Goal: Task Accomplishment & Management: Manage account settings

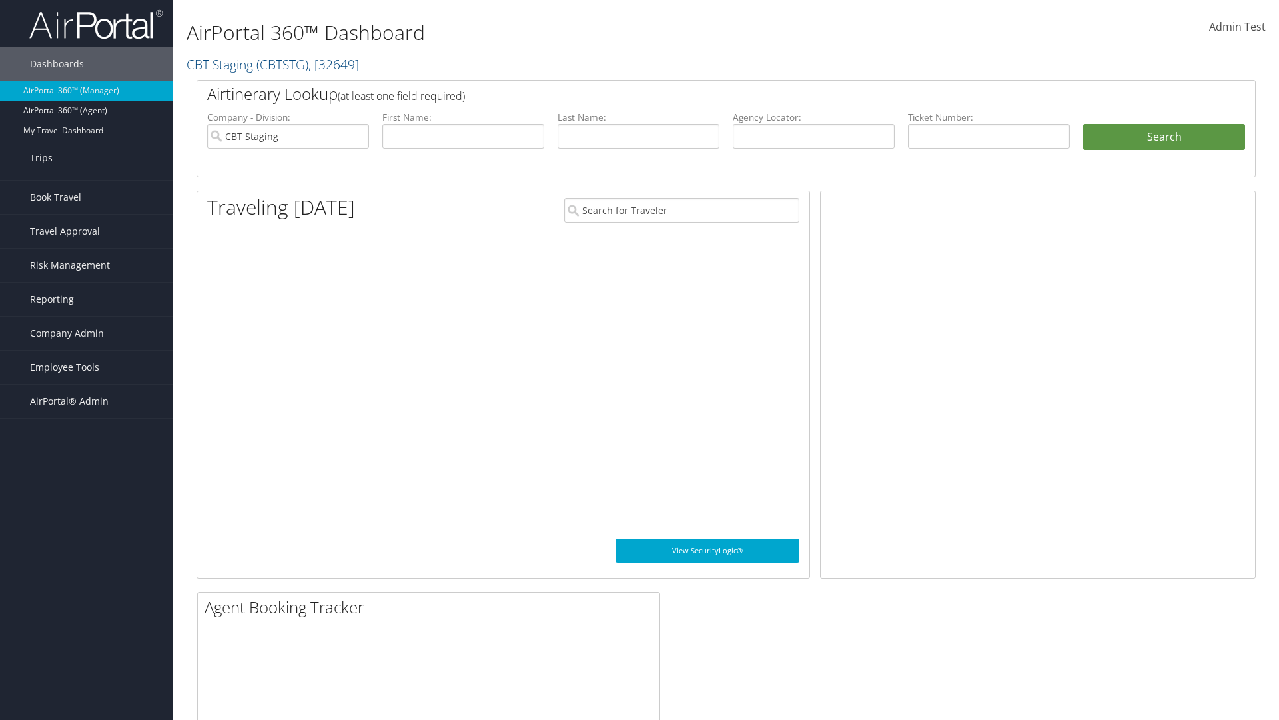
click at [87, 205] on link "Current/Future Trips" at bounding box center [86, 205] width 173 height 20
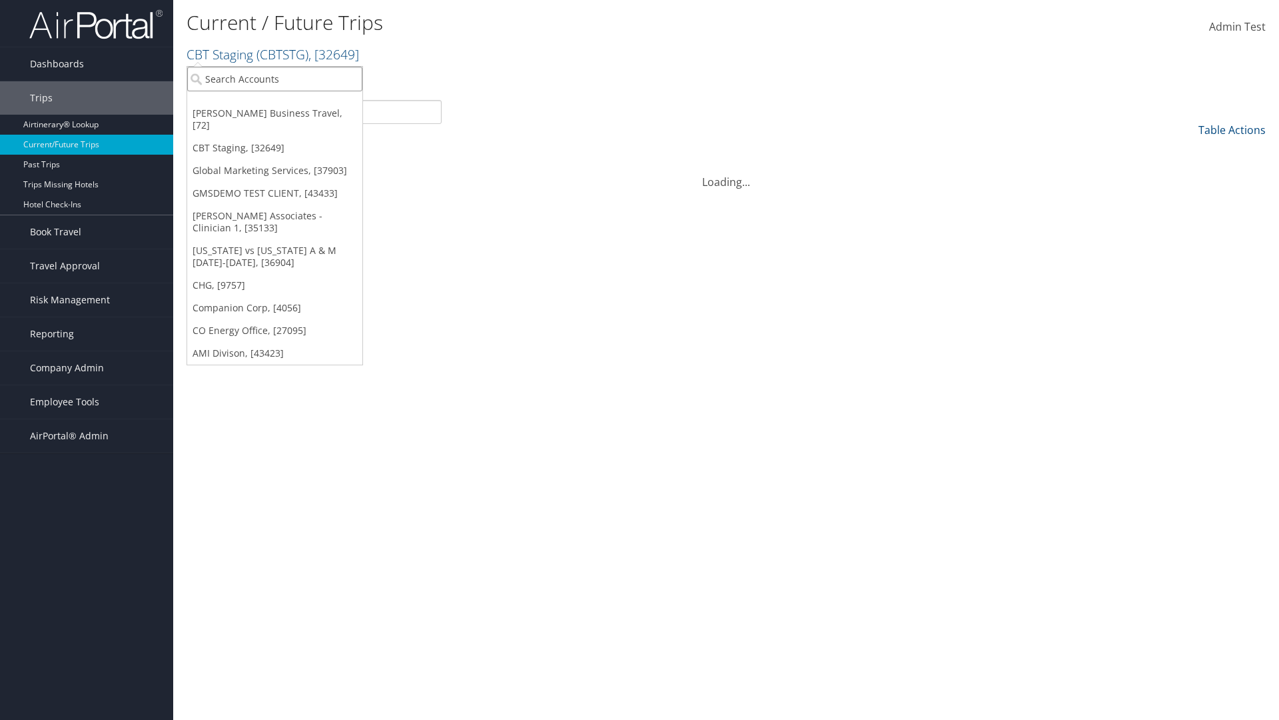
click at [275, 79] on input "search" at bounding box center [274, 79] width 175 height 25
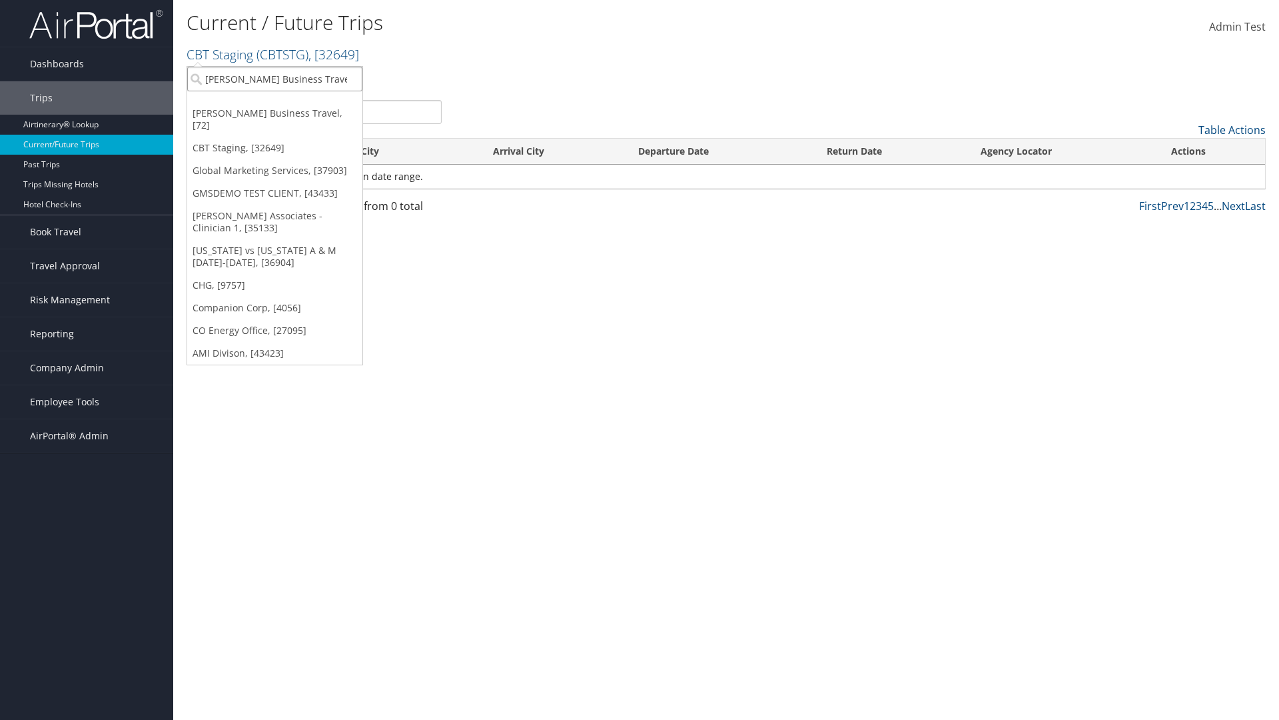
type input "[PERSON_NAME] Business Travel"
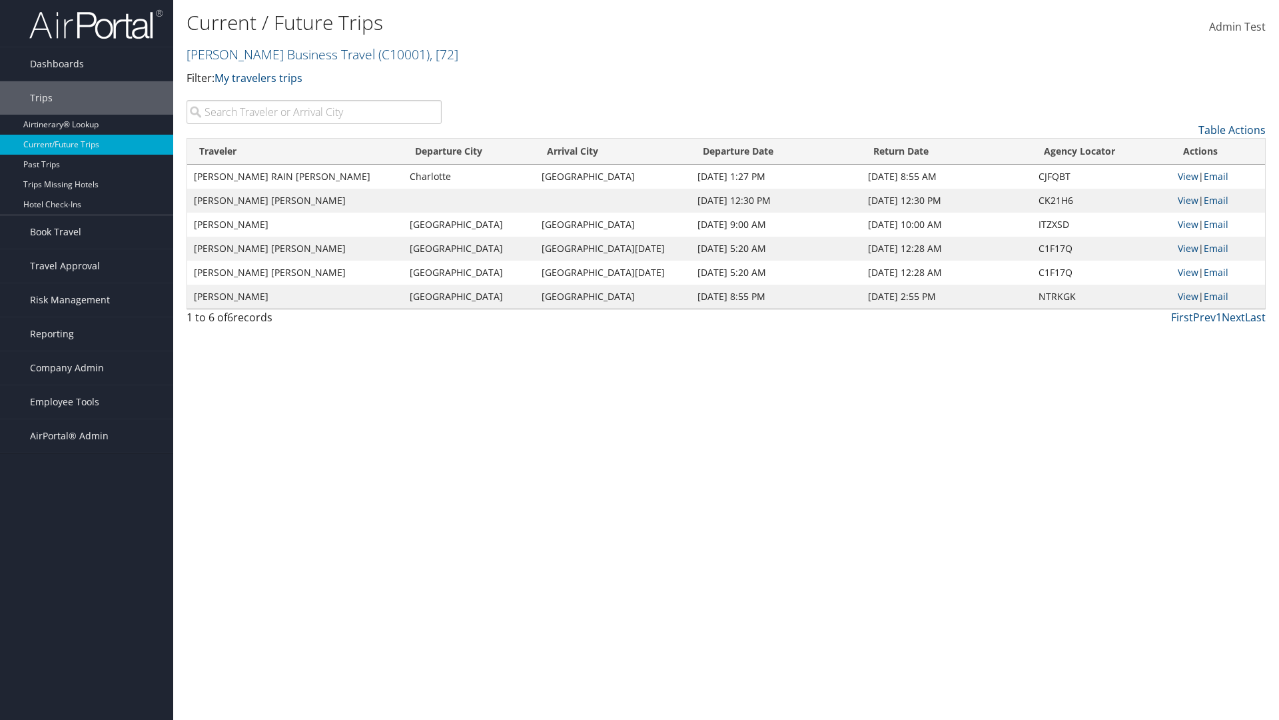
click at [314, 112] on input "search" at bounding box center [314, 112] width 255 height 24
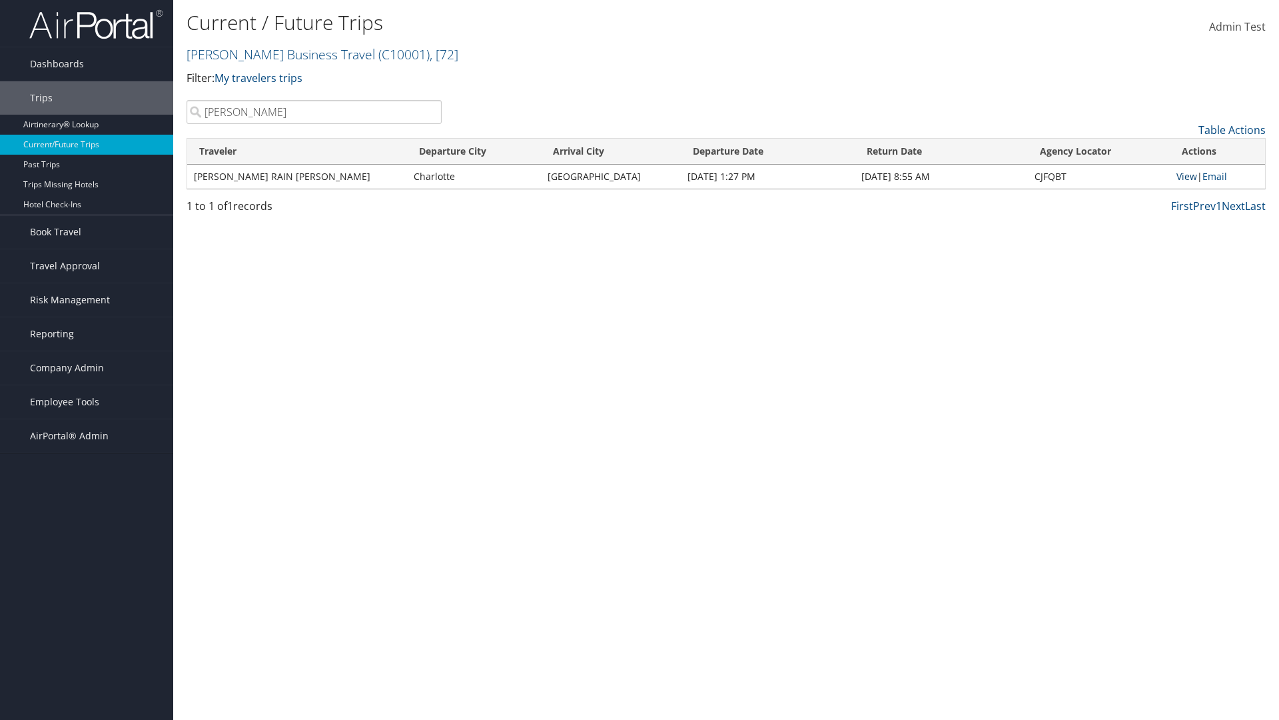
type input "TATUM"
click at [1185, 176] on link "View" at bounding box center [1187, 176] width 21 height 13
click at [87, 368] on span "Company Admin" at bounding box center [67, 367] width 74 height 33
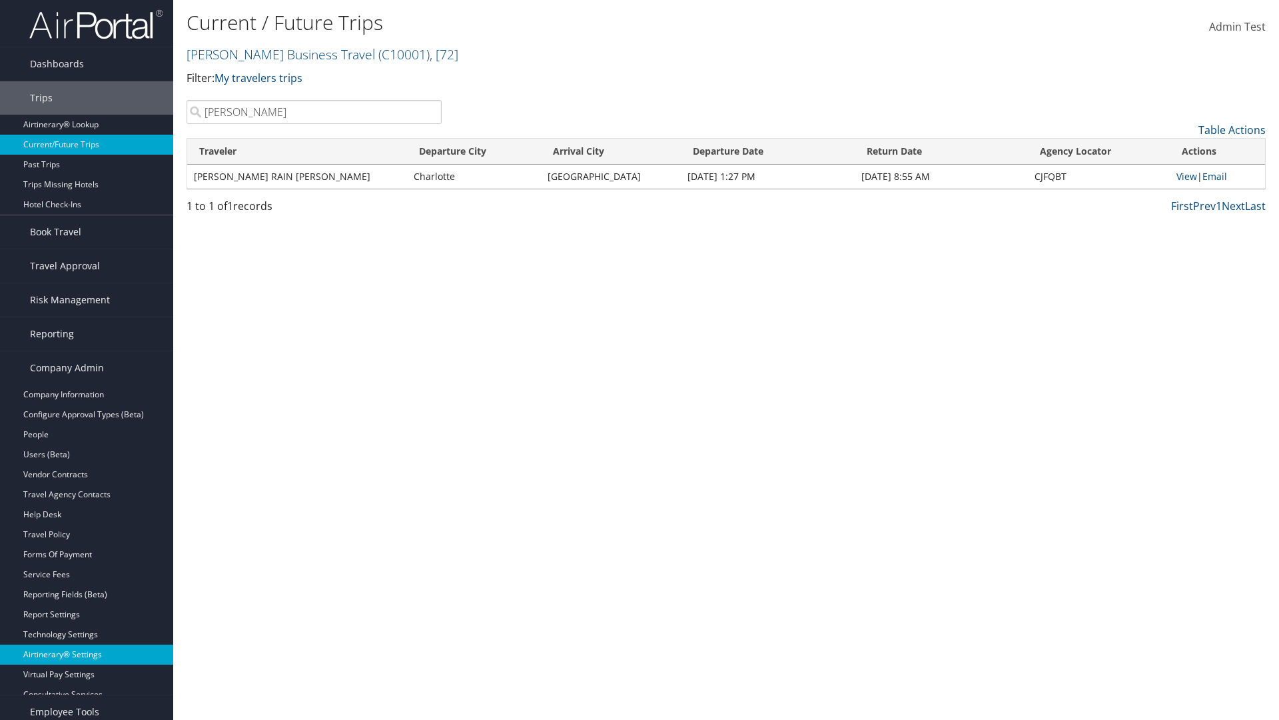
click at [87, 644] on link "Airtinerary® Settings" at bounding box center [86, 654] width 173 height 20
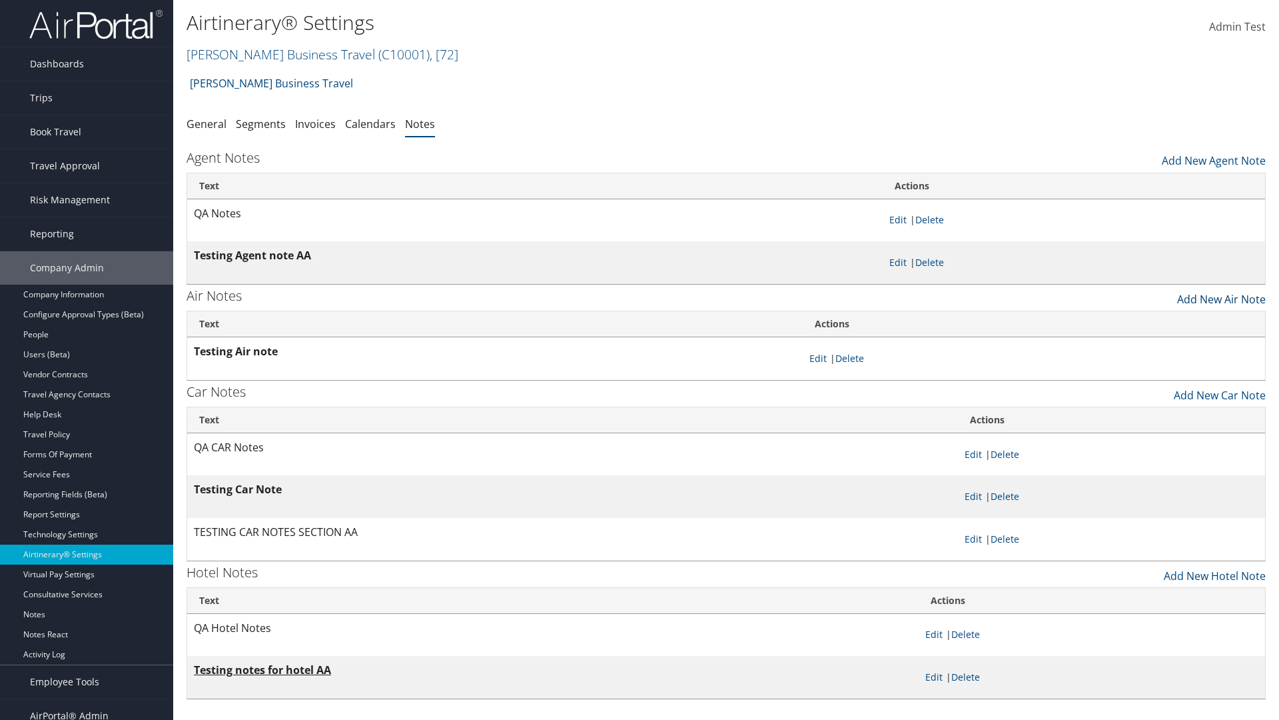
click at [1221, 295] on link "Add New Air Note" at bounding box center [1221, 296] width 89 height 23
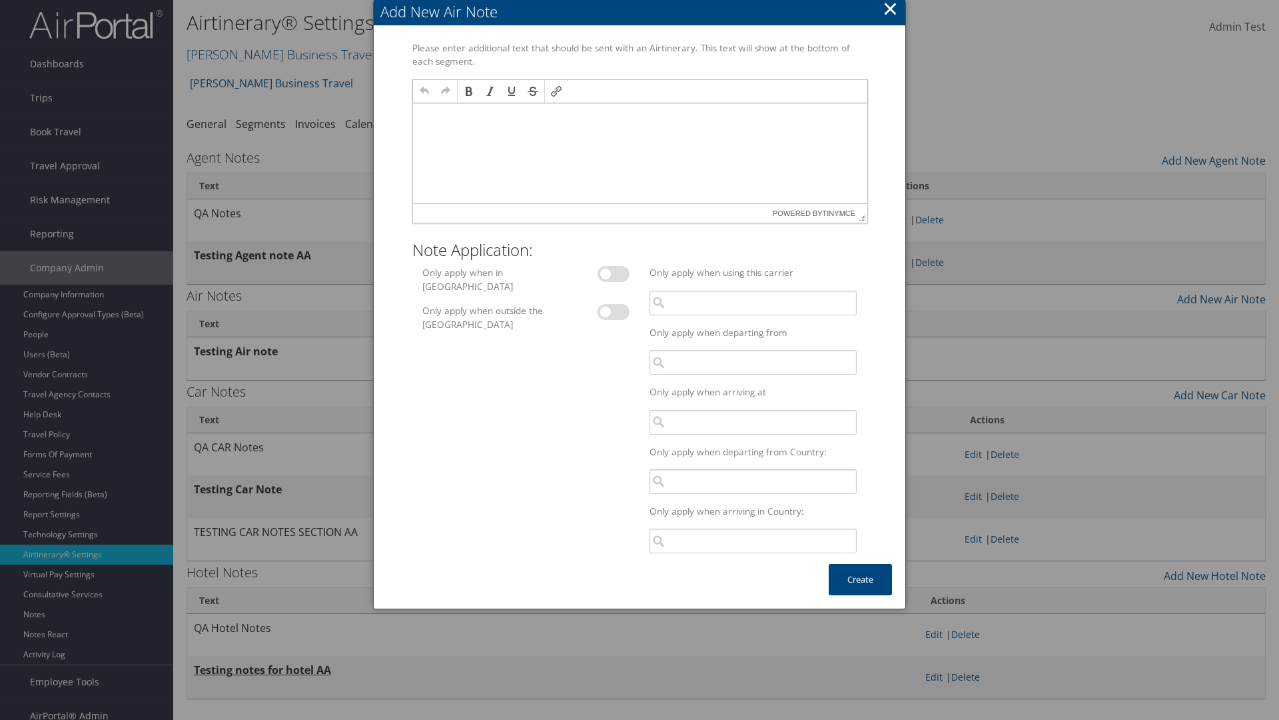
click at [639, 115] on p at bounding box center [640, 116] width 444 height 11
click at [860, 579] on button "Create" at bounding box center [860, 579] width 63 height 31
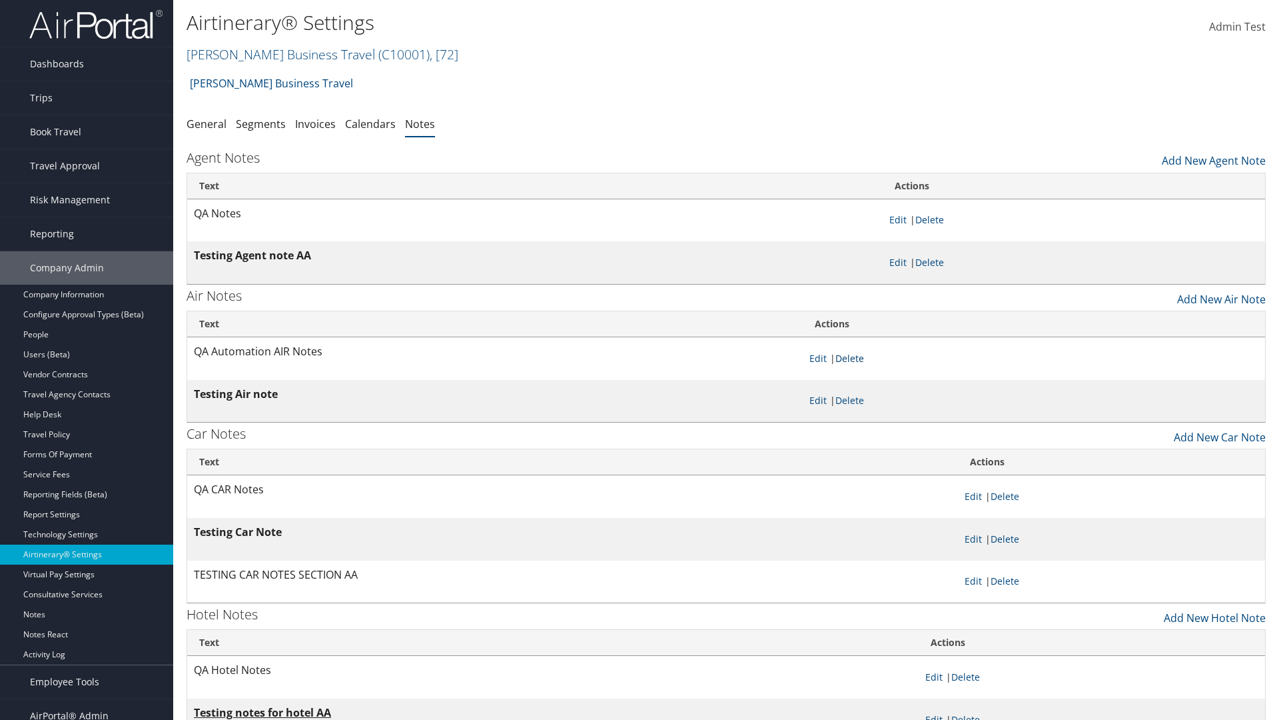
click at [852, 358] on link "Delete" at bounding box center [850, 358] width 29 height 13
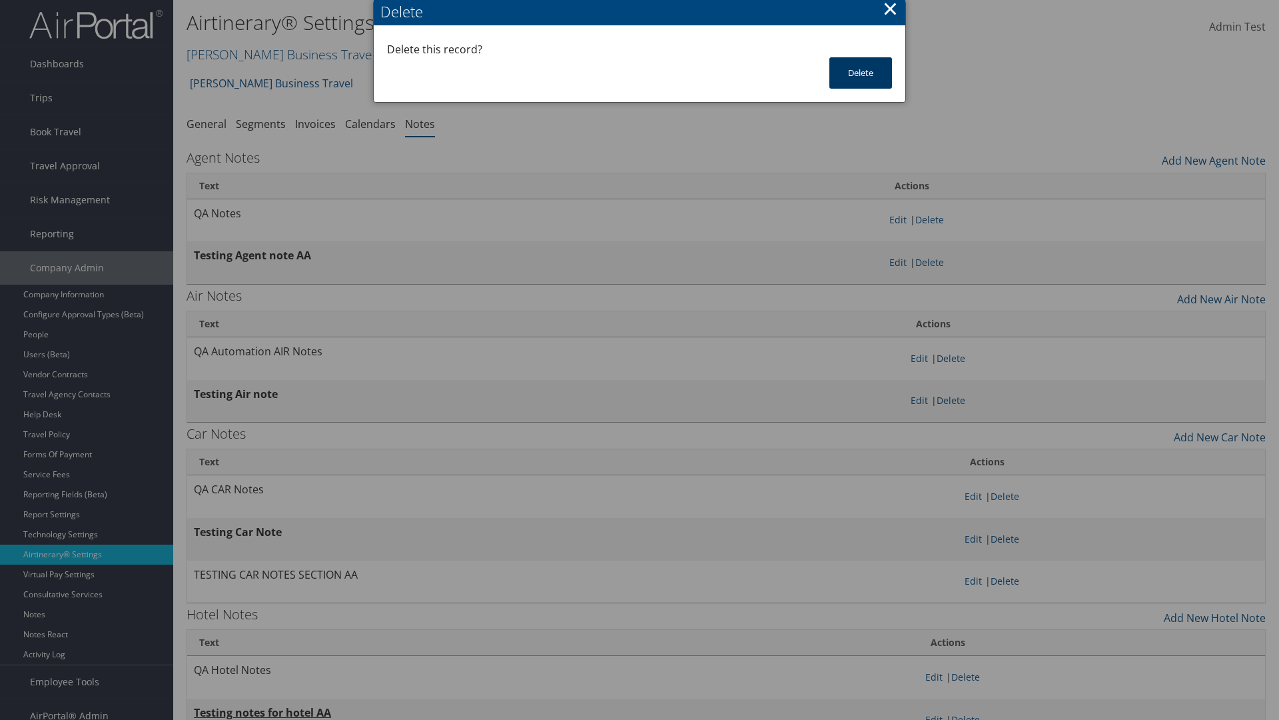
click at [861, 73] on button "Delete" at bounding box center [861, 72] width 63 height 31
